Goal: Find specific page/section: Find specific page/section

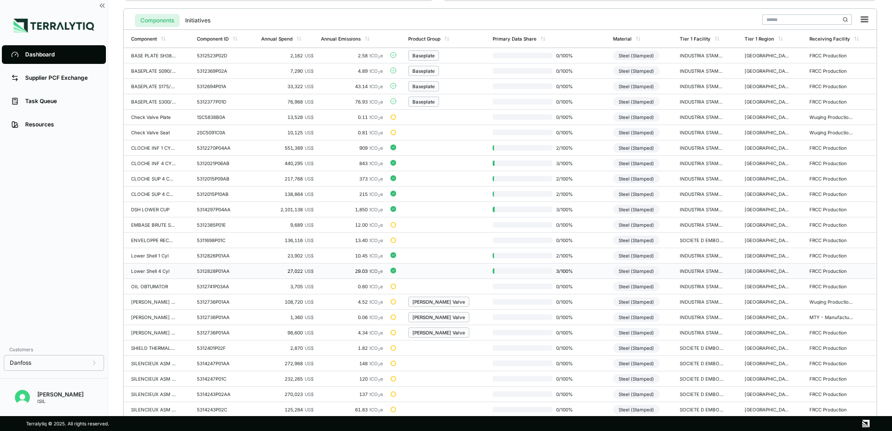
scroll to position [231, 0]
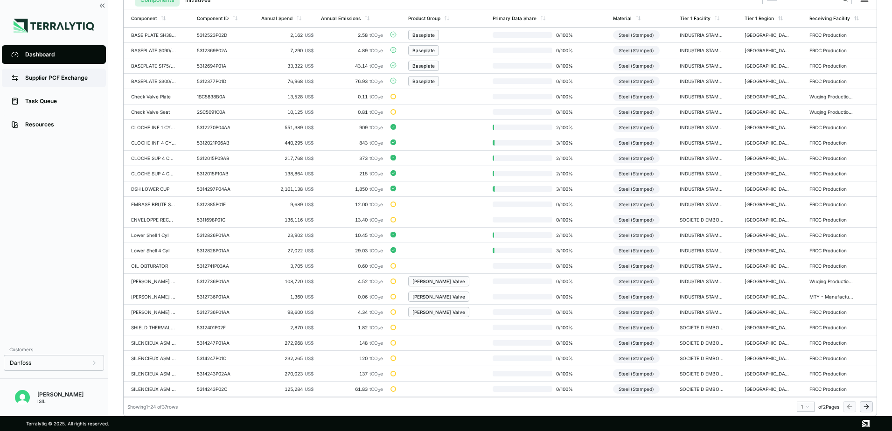
click at [65, 79] on div "Supplier PCF Exchange" at bounding box center [60, 77] width 71 height 7
